Goal: Information Seeking & Learning: Check status

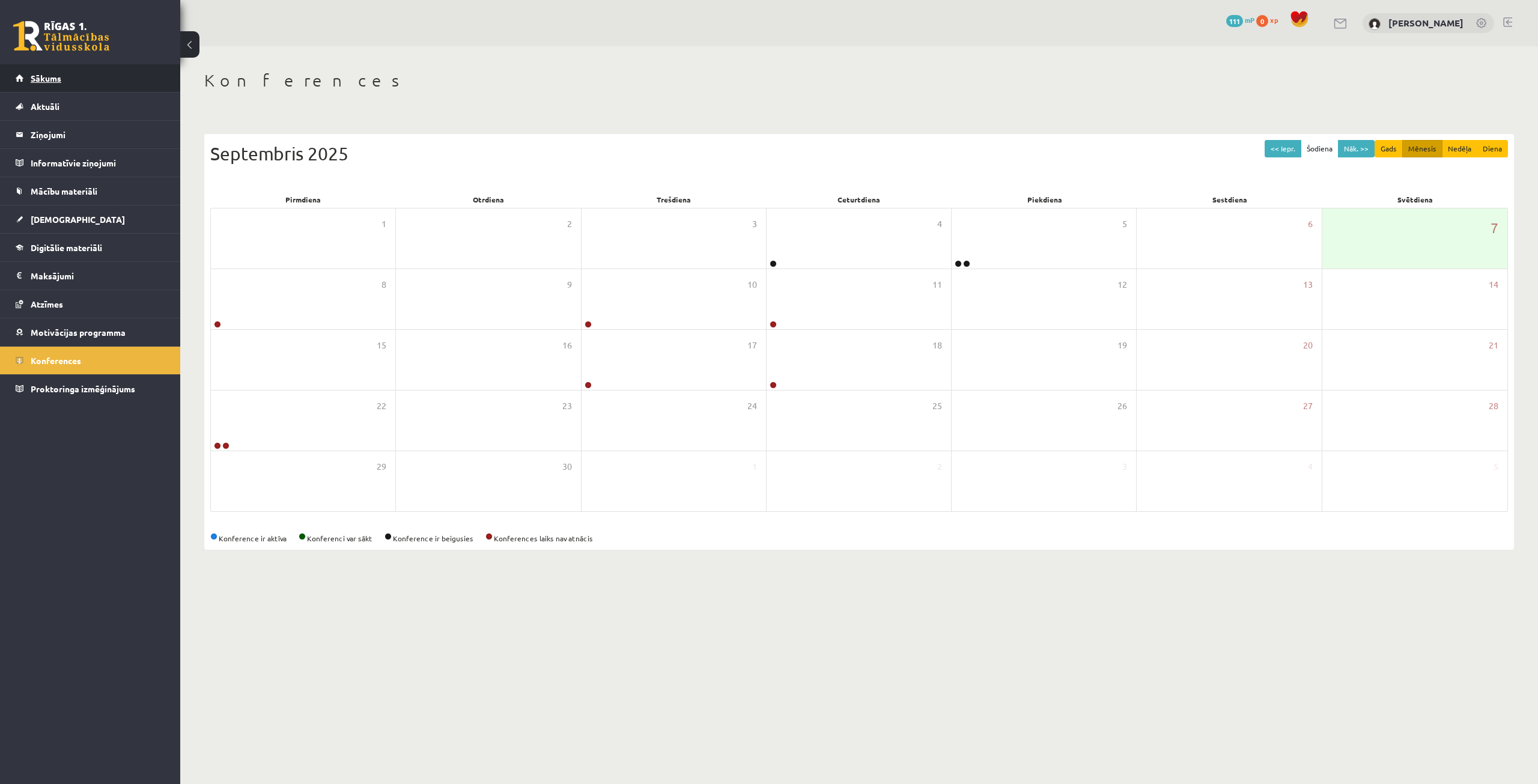
click at [78, 87] on link "Sākums" at bounding box center [91, 78] width 150 height 28
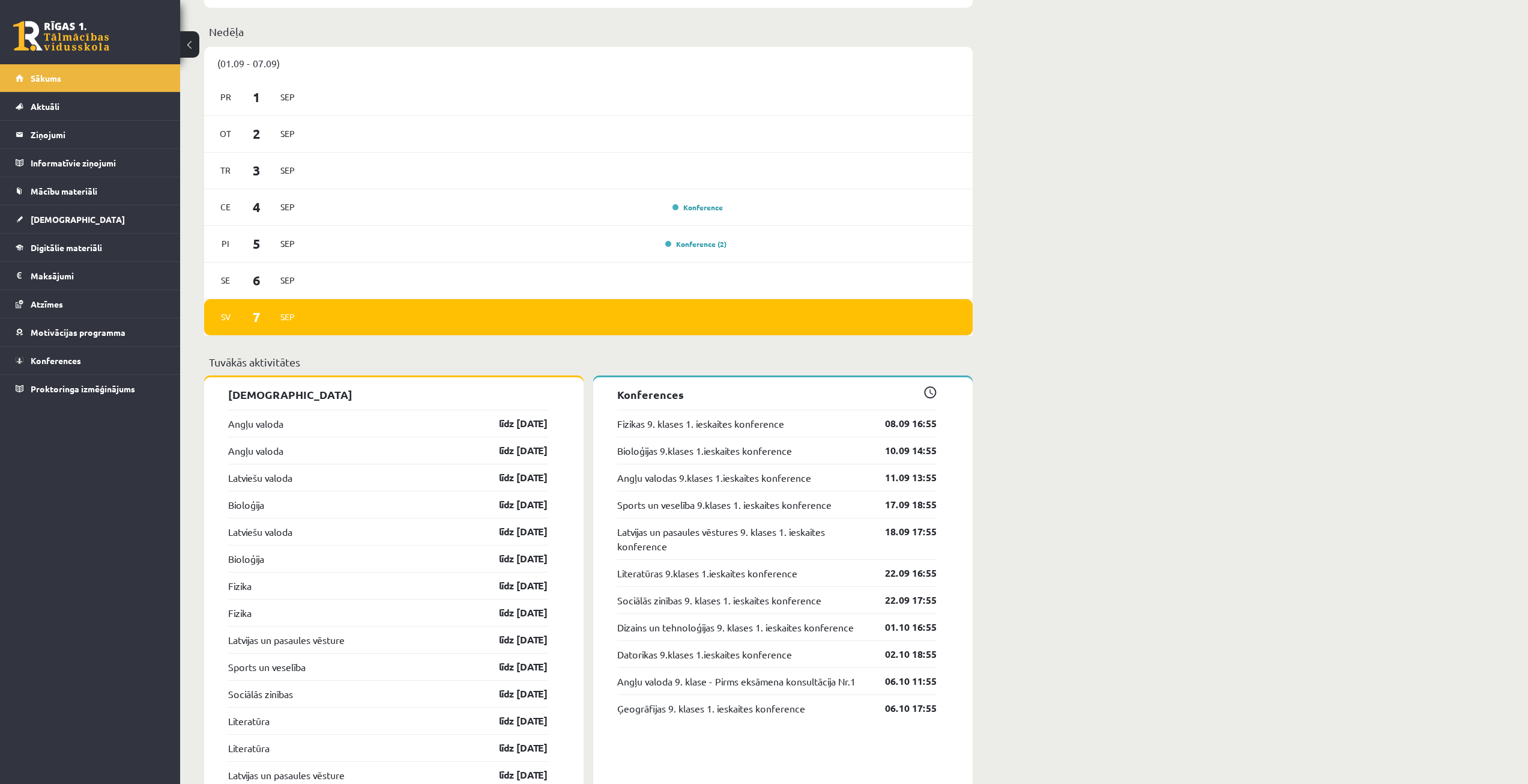
scroll to position [961, 0]
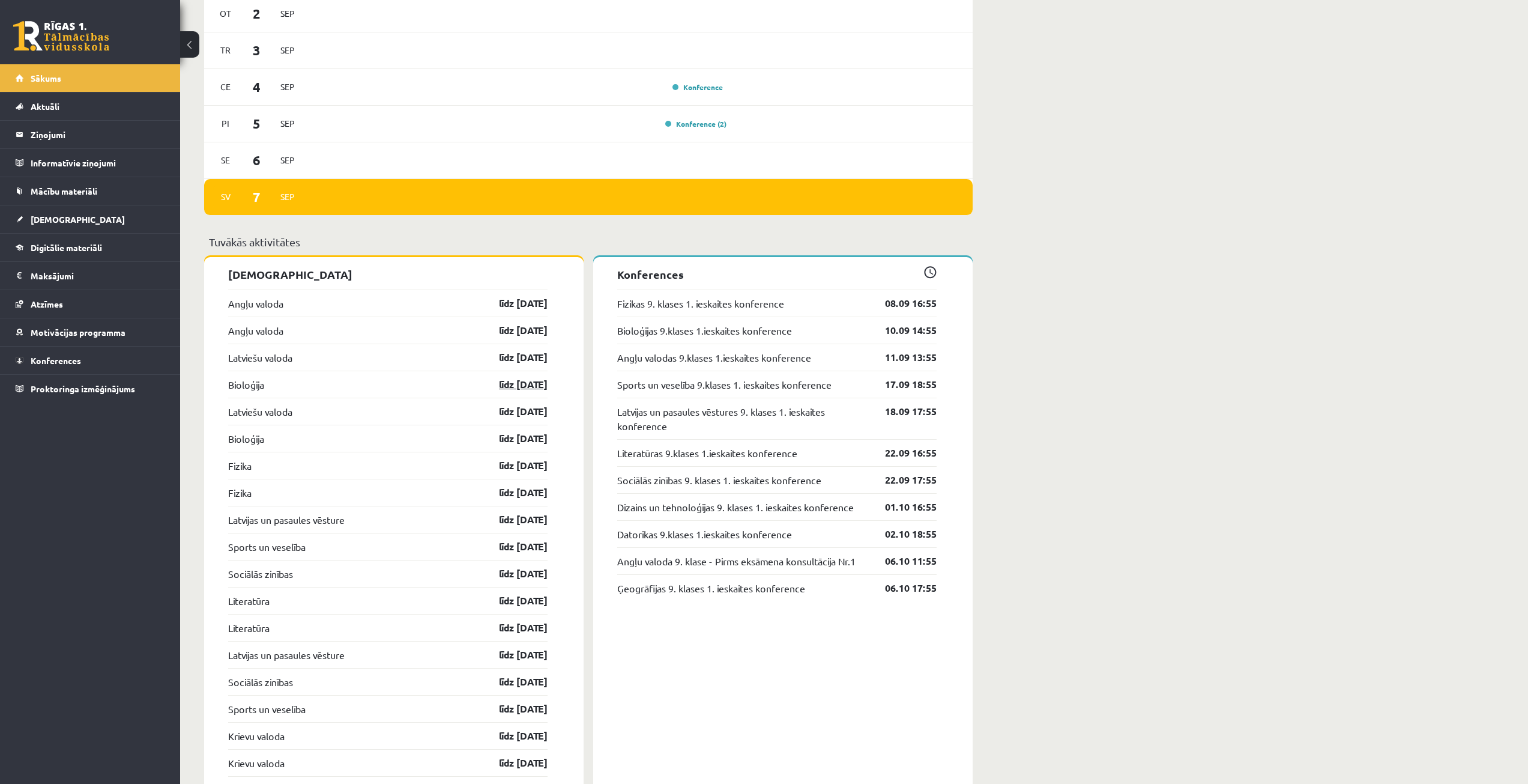
click at [527, 379] on link "līdz 15.09.25" at bounding box center [513, 384] width 70 height 14
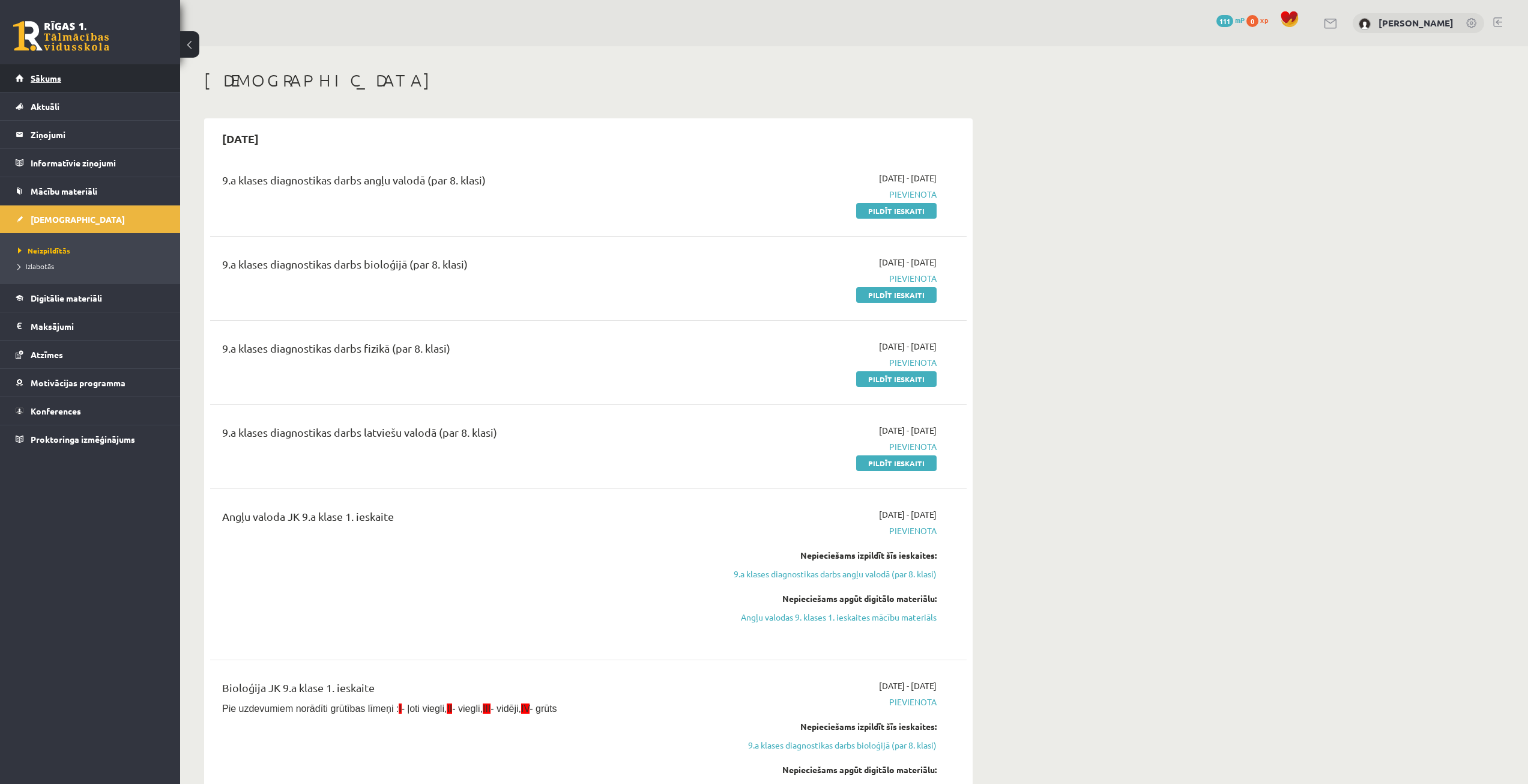
click at [66, 81] on link "Sākums" at bounding box center [91, 78] width 150 height 28
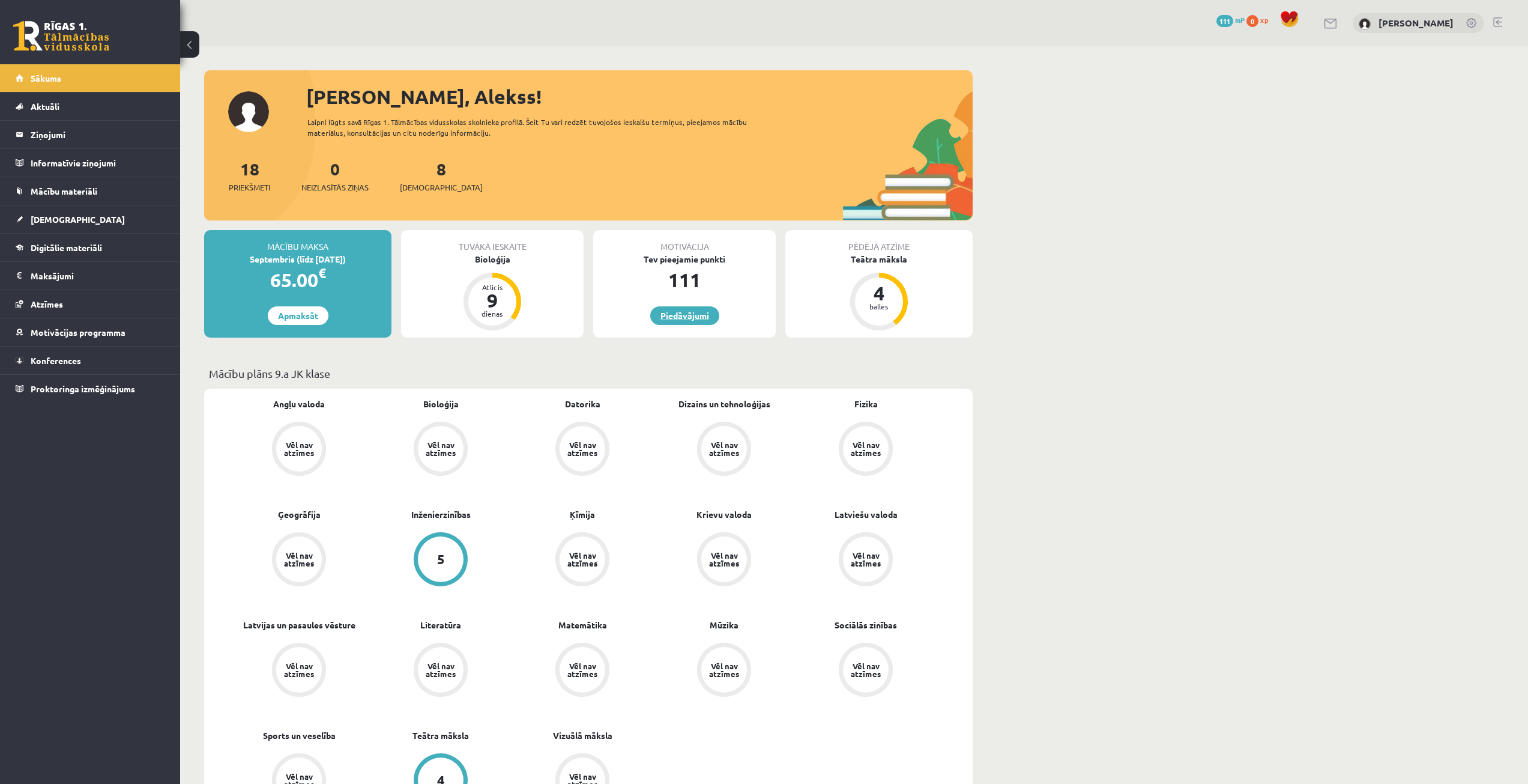
click at [681, 321] on link "Piedāvājumi" at bounding box center [685, 316] width 69 height 19
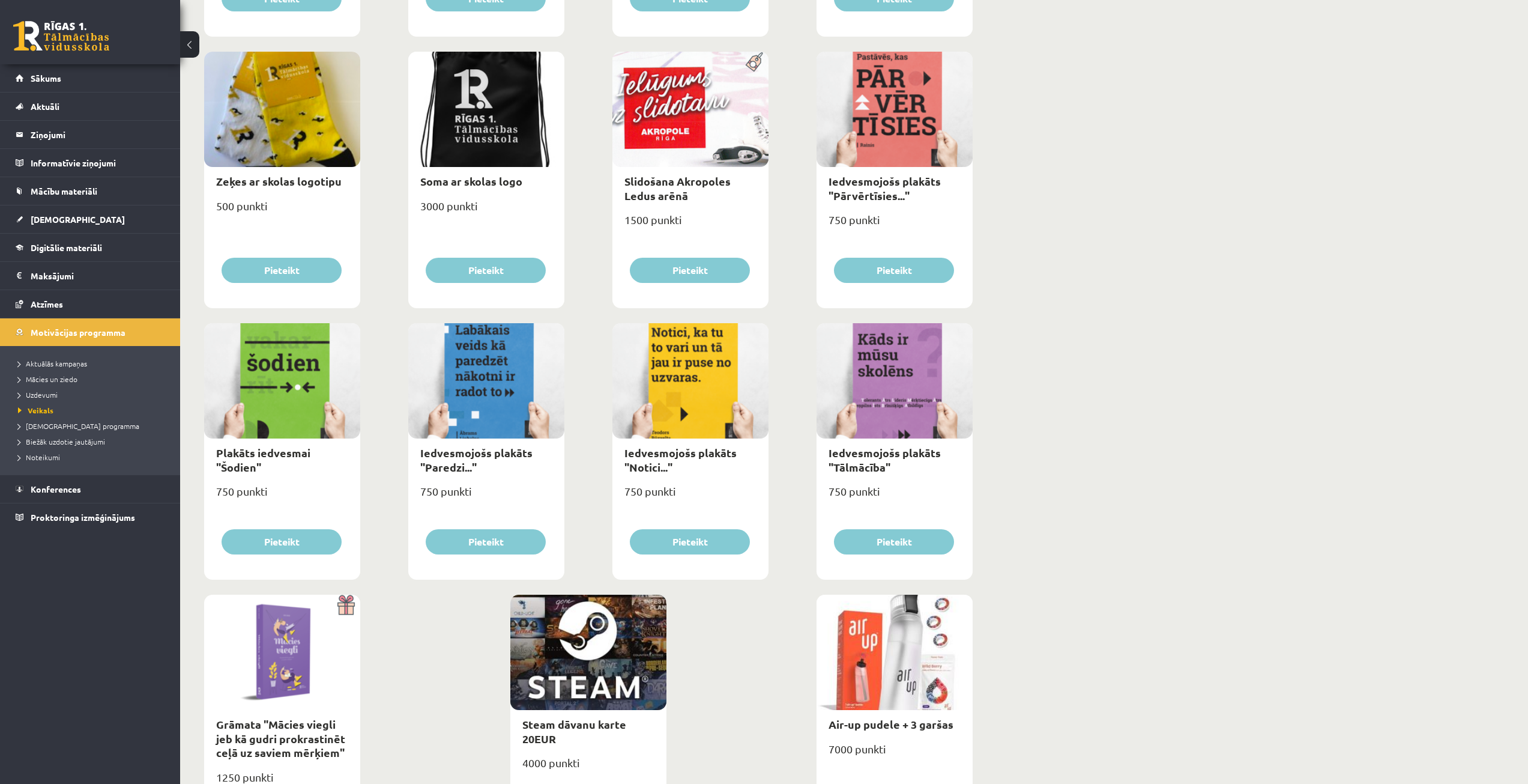
scroll to position [1061, 0]
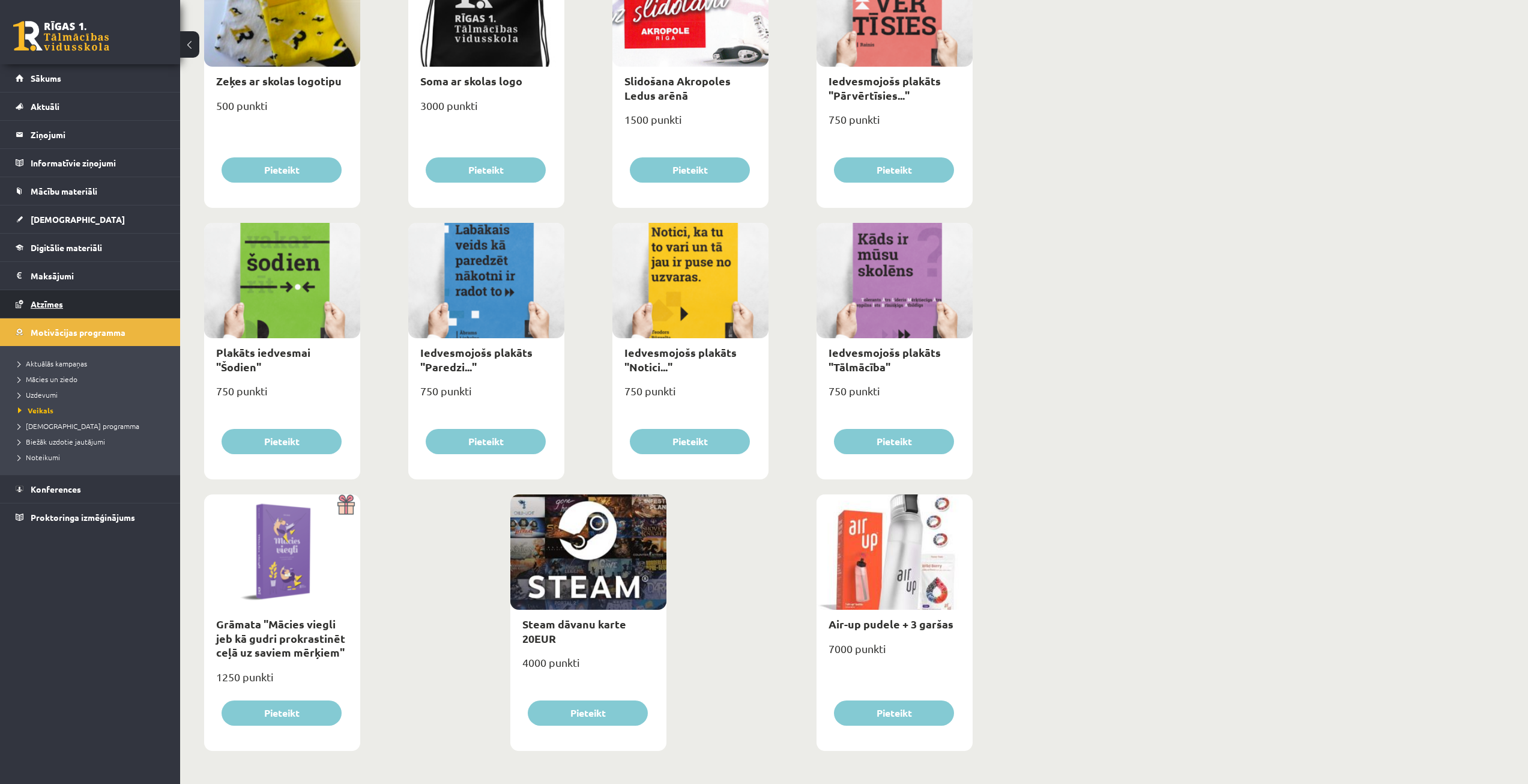
click at [112, 314] on link "Atzīmes" at bounding box center [91, 304] width 150 height 28
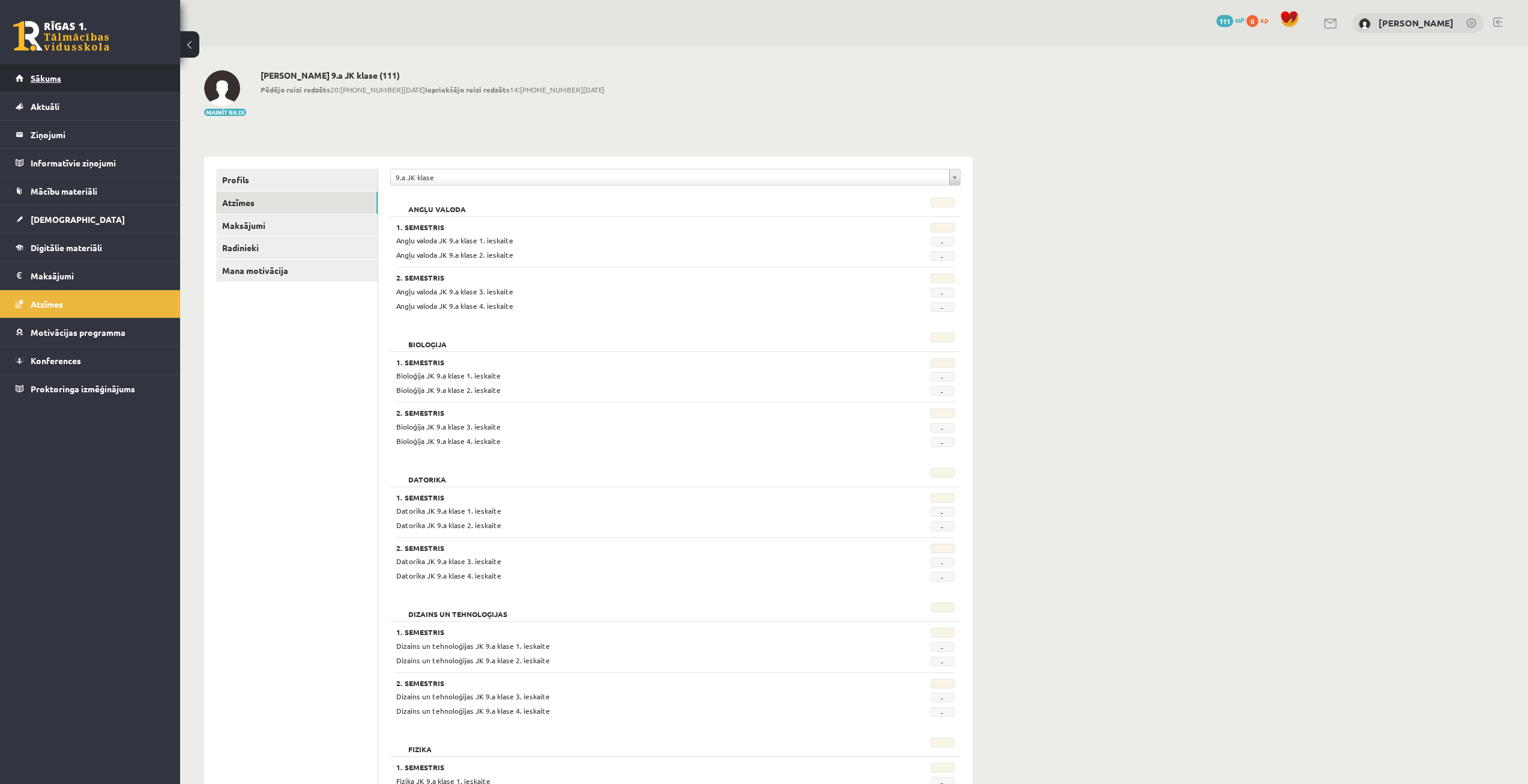
click at [51, 82] on span "Sākums" at bounding box center [46, 78] width 31 height 11
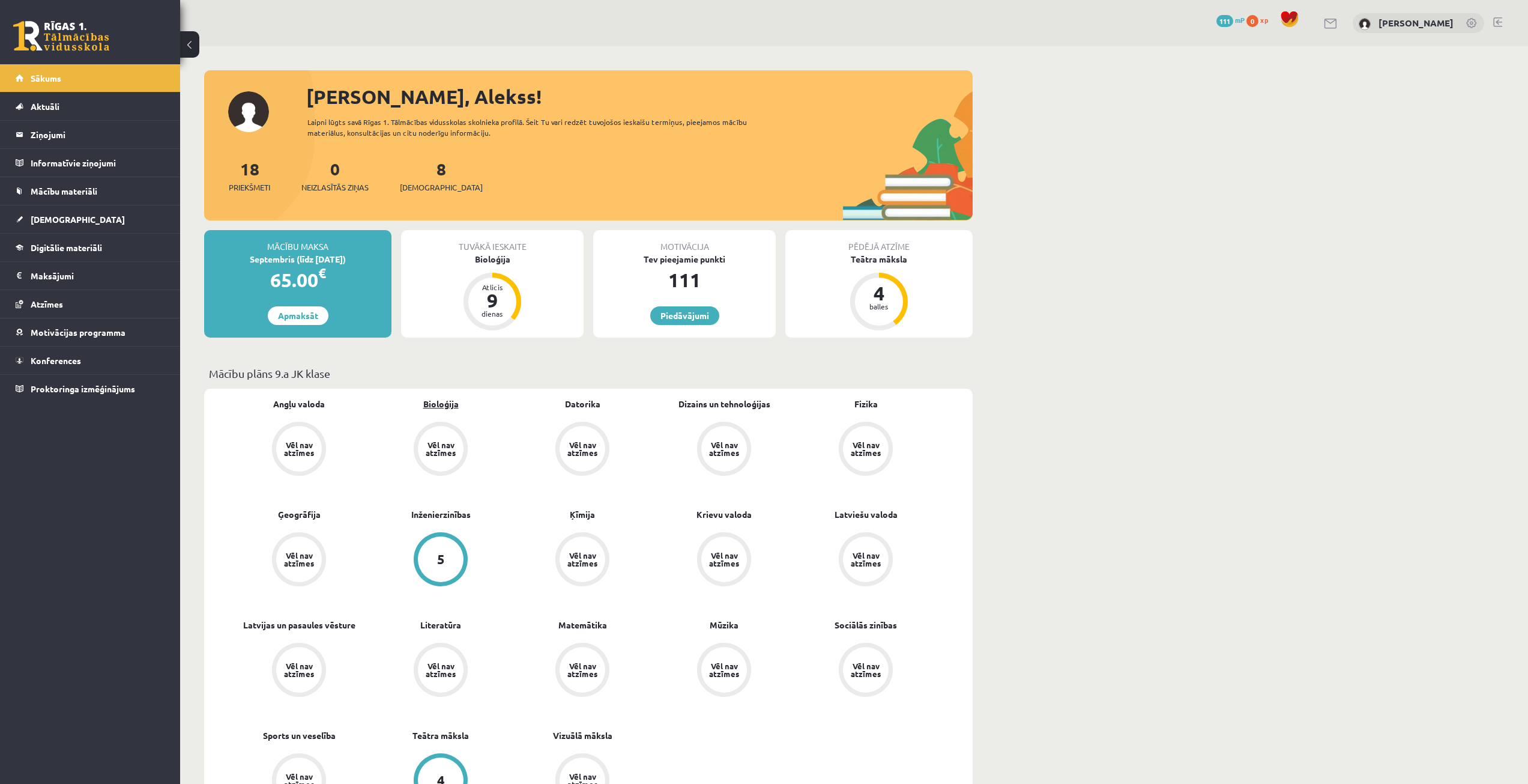
click at [424, 405] on link "Bioloģija" at bounding box center [441, 403] width 36 height 12
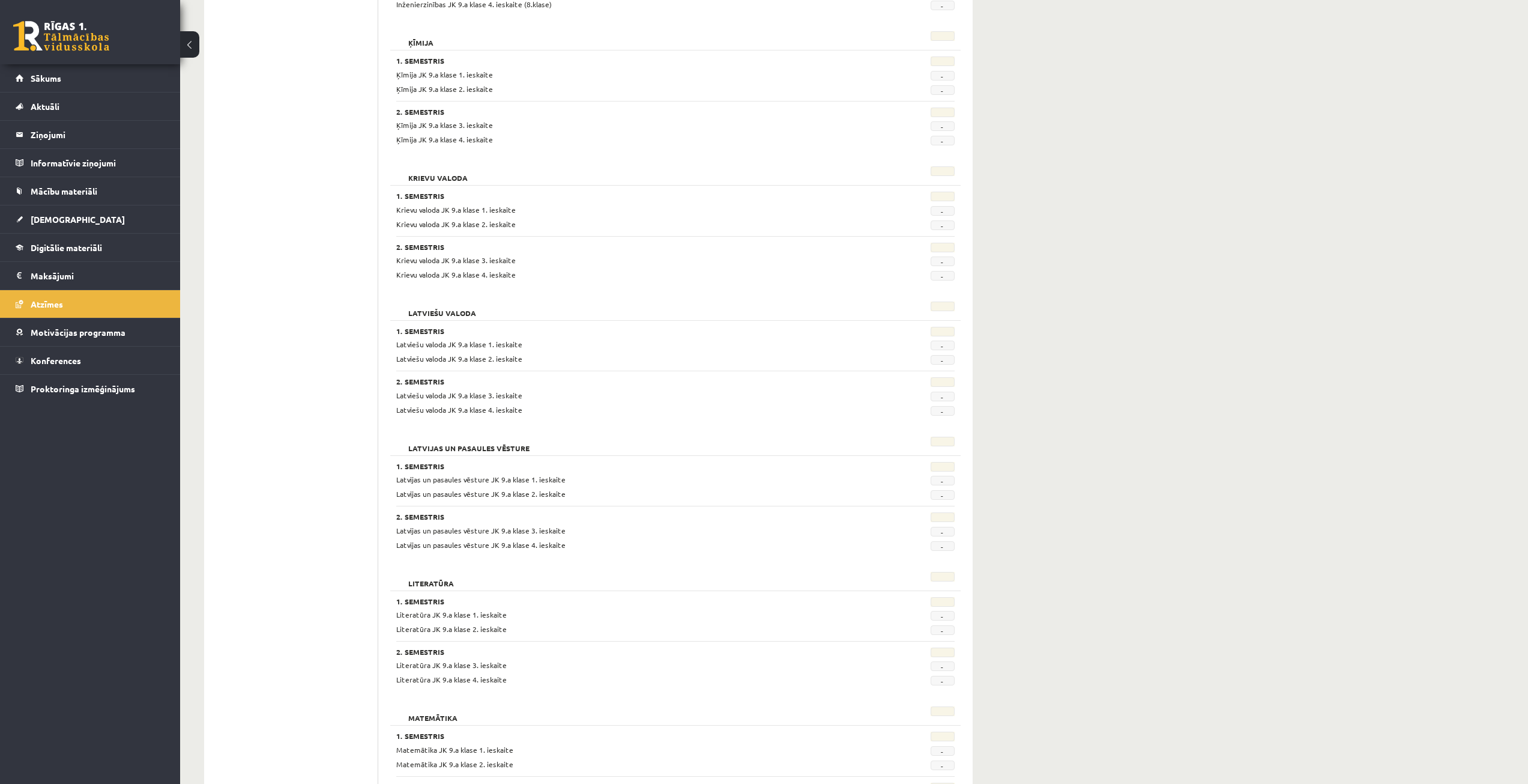
scroll to position [1020, 0]
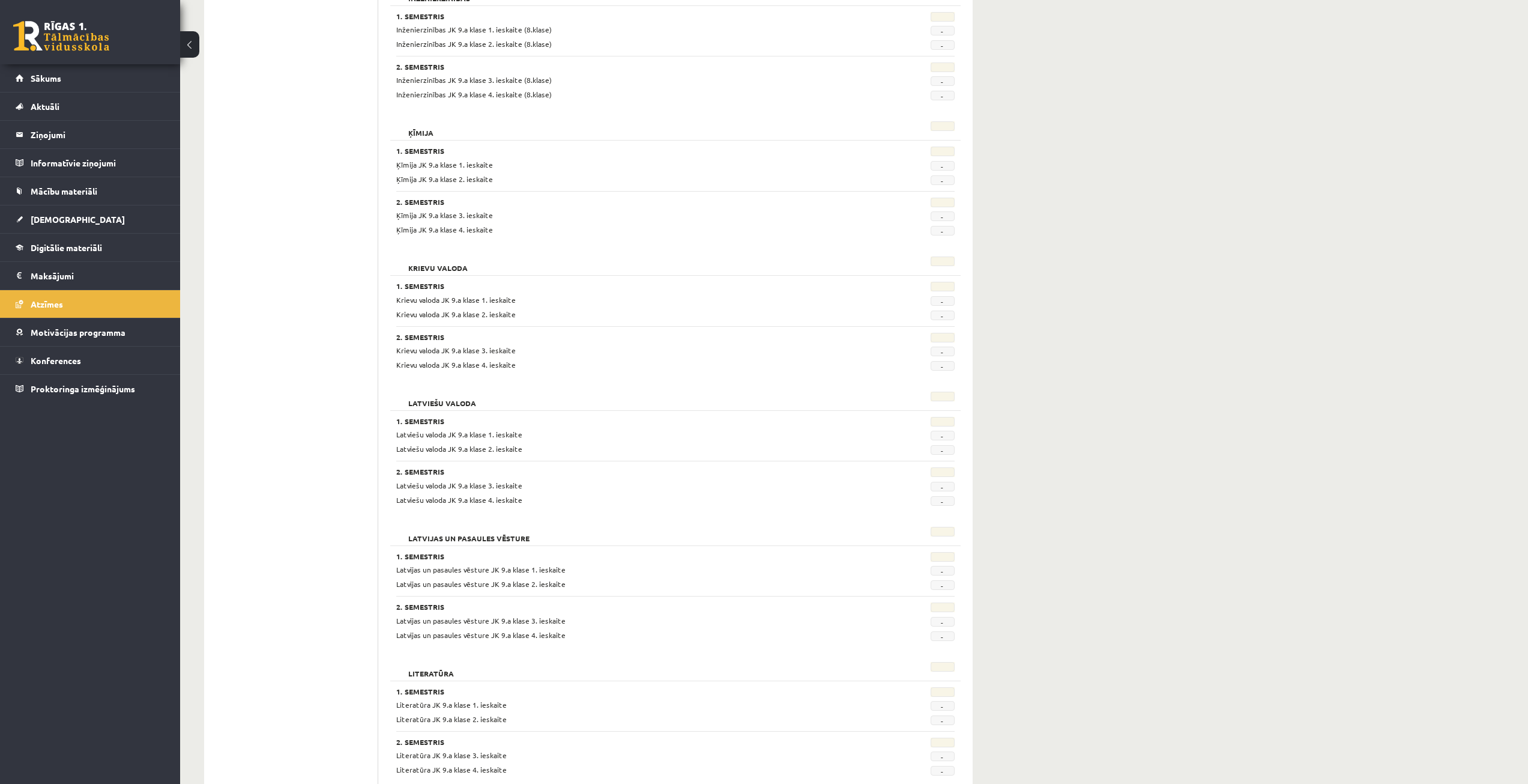
drag, startPoint x: 1192, startPoint y: 572, endPoint x: 1185, endPoint y: 577, distance: 8.6
click at [1192, 572] on div "**********" at bounding box center [854, 331] width 1349 height 2611
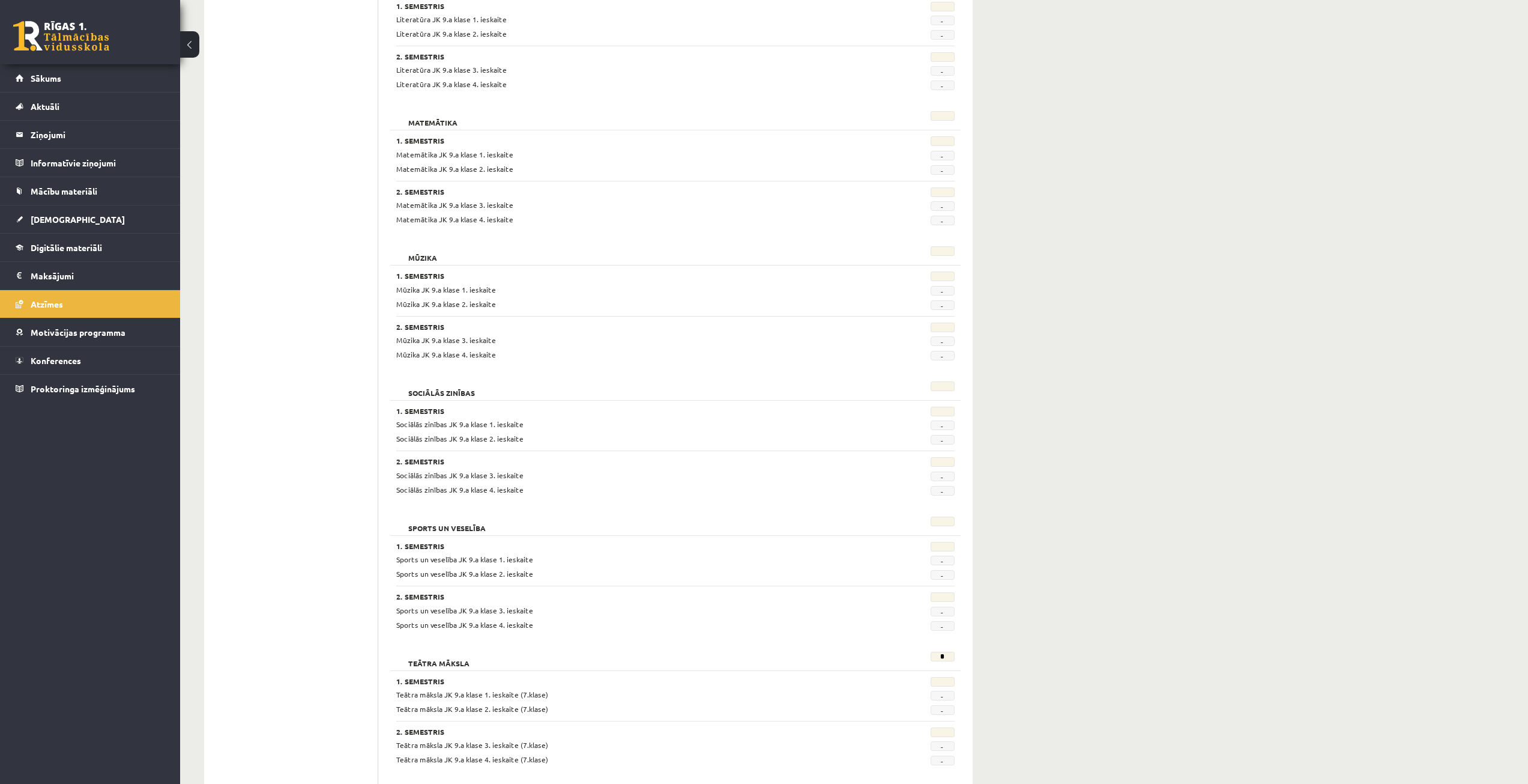
drag, startPoint x: 1210, startPoint y: 663, endPoint x: 1126, endPoint y: 678, distance: 85.3
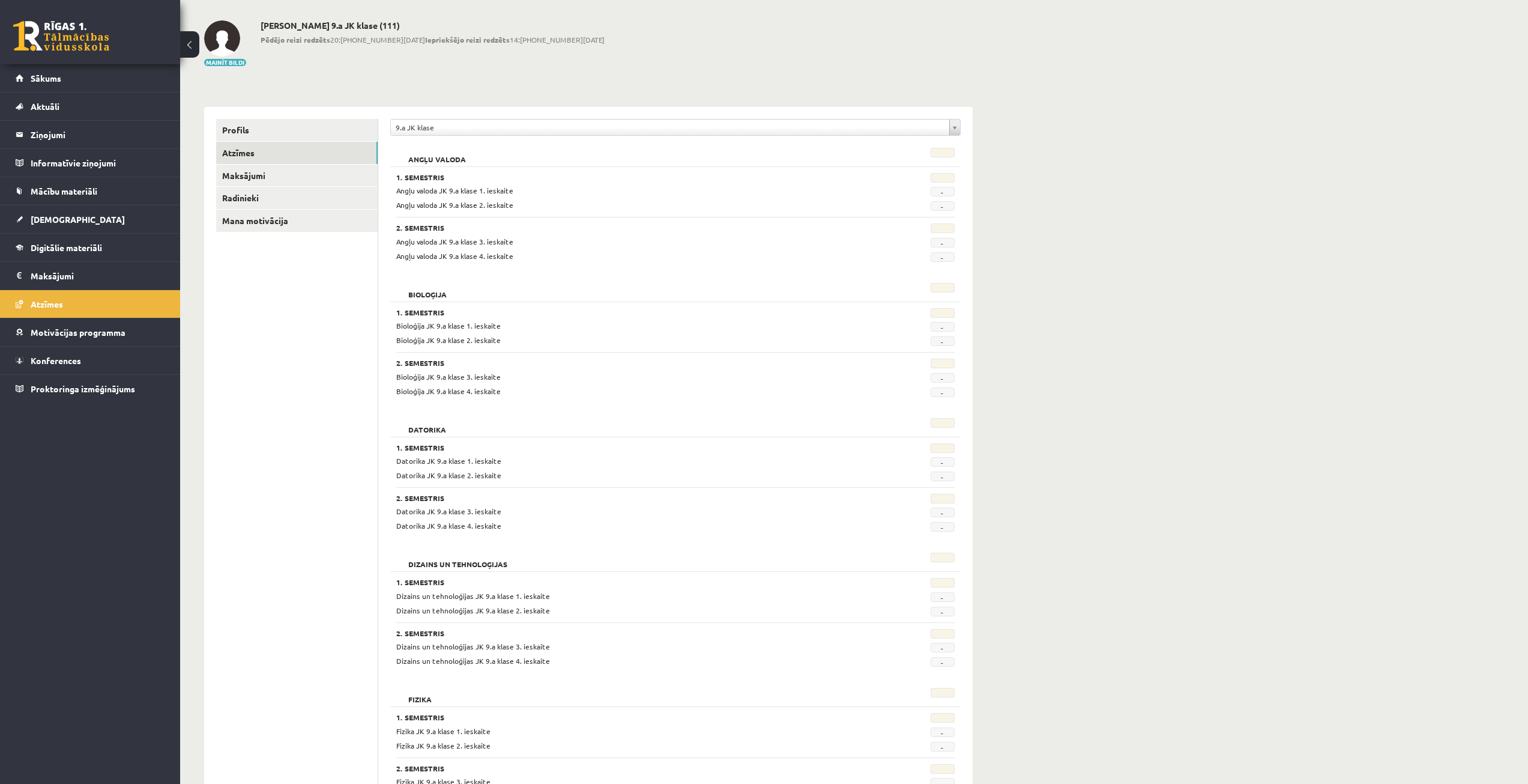
scroll to position [0, 0]
